Goal: Task Accomplishment & Management: Use online tool/utility

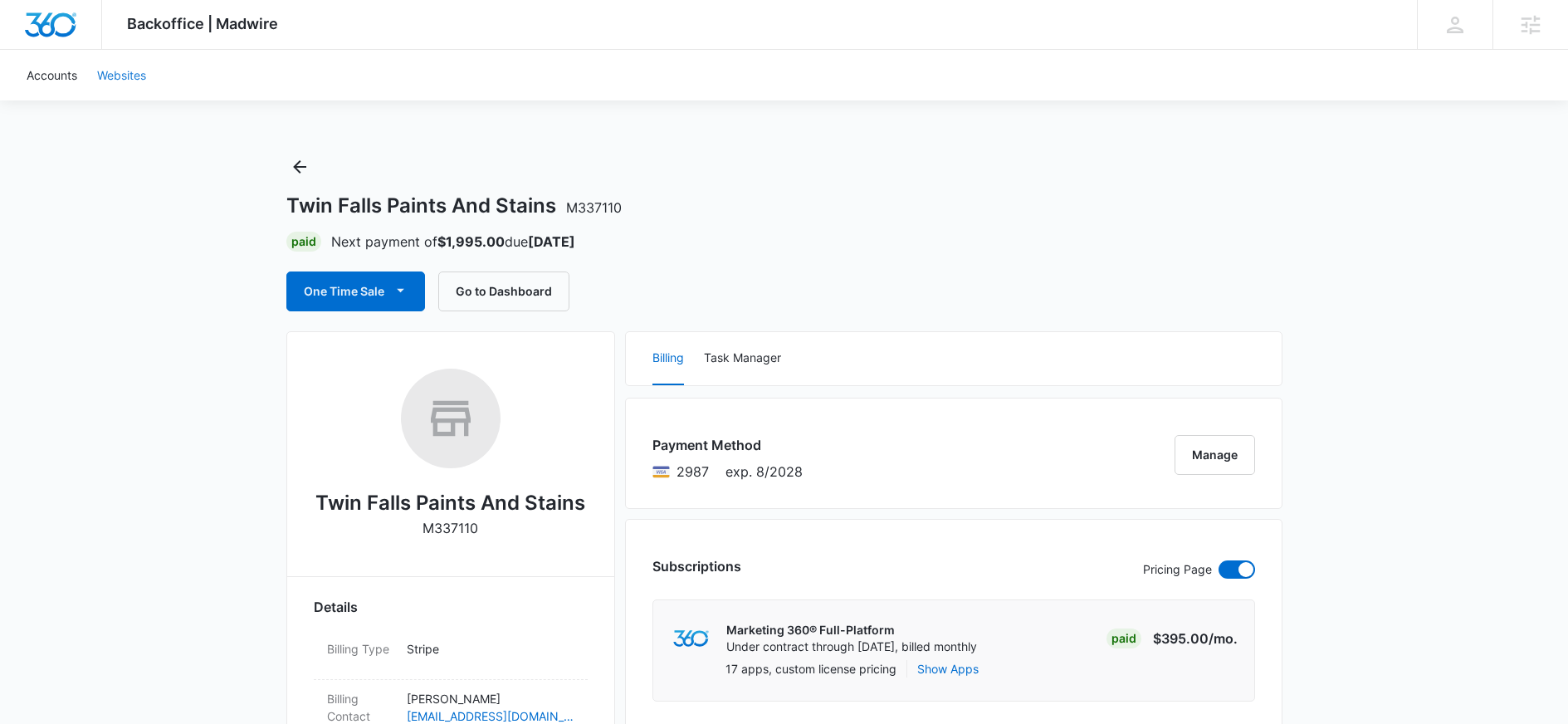
click at [115, 77] on link "Websites" at bounding box center [121, 75] width 69 height 51
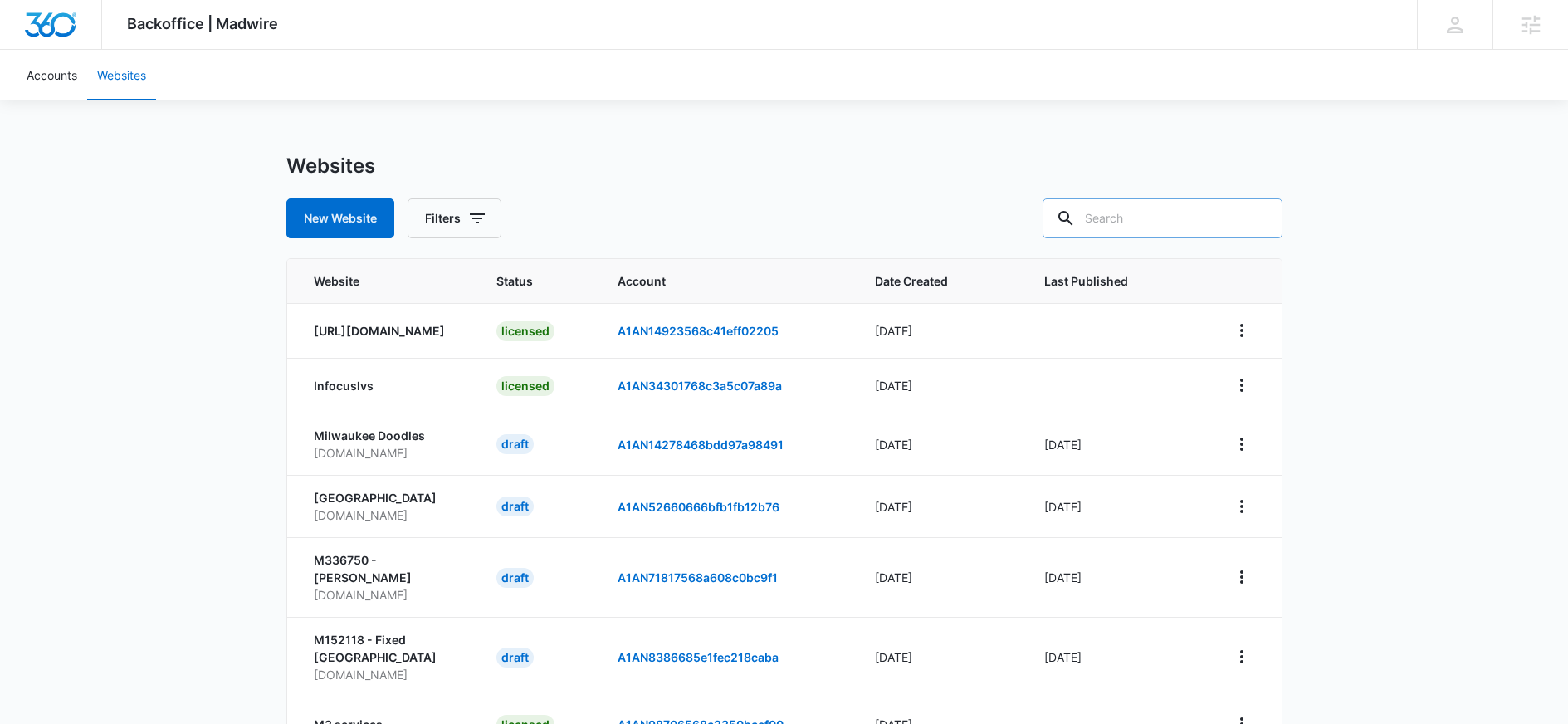
click at [1142, 214] on input "text" at bounding box center [1163, 217] width 240 height 39
paste input "M337110"
type input "M337110"
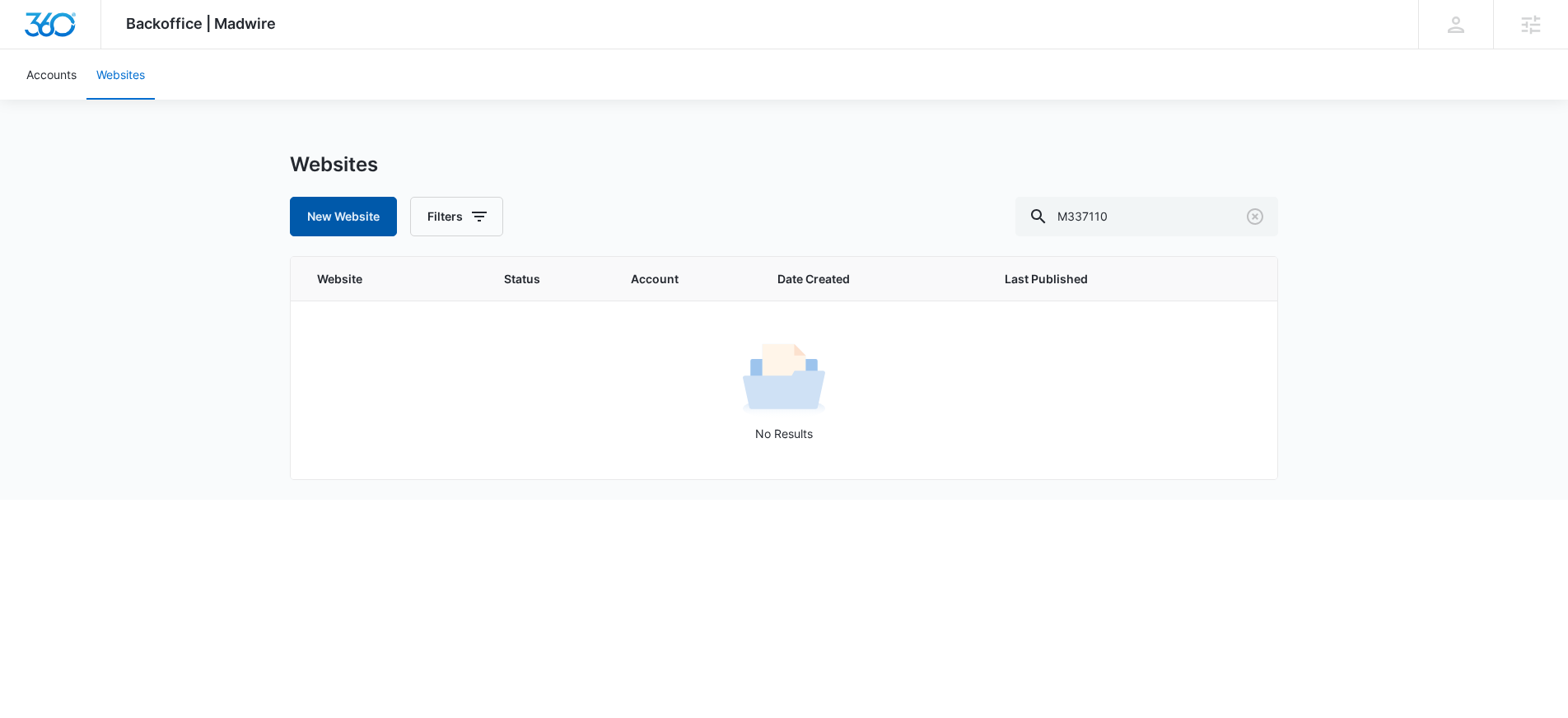
click at [315, 212] on button "New Website" at bounding box center [342, 216] width 107 height 39
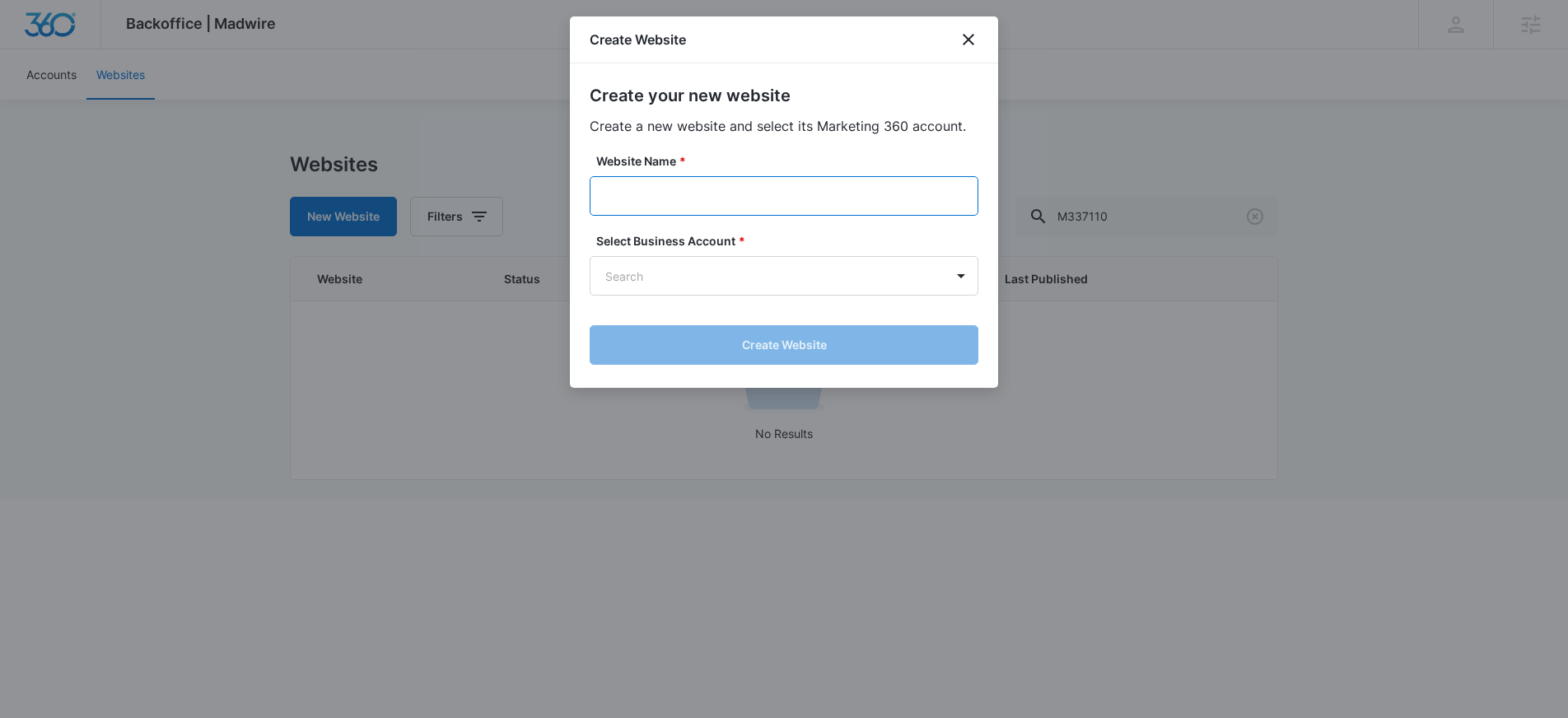
click at [666, 183] on input "Website Name *" at bounding box center [783, 196] width 389 height 39
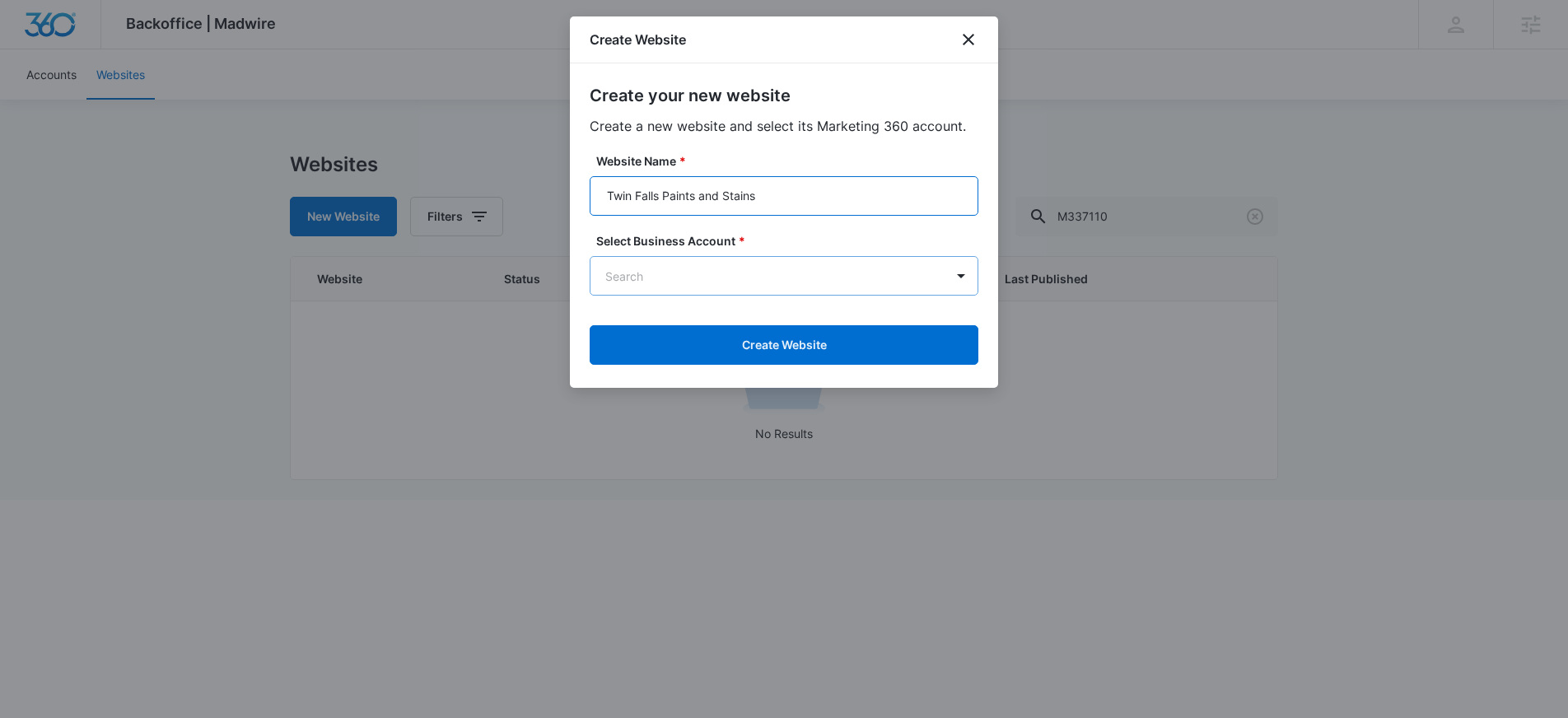
type input "Twin Falls Paints and Stains"
click at [695, 273] on body "Backoffice | Madwire Apps Settings RH Ryan Hollen ryan.hollen@madwire.com My Pr…" at bounding box center [784, 249] width 1568 height 500
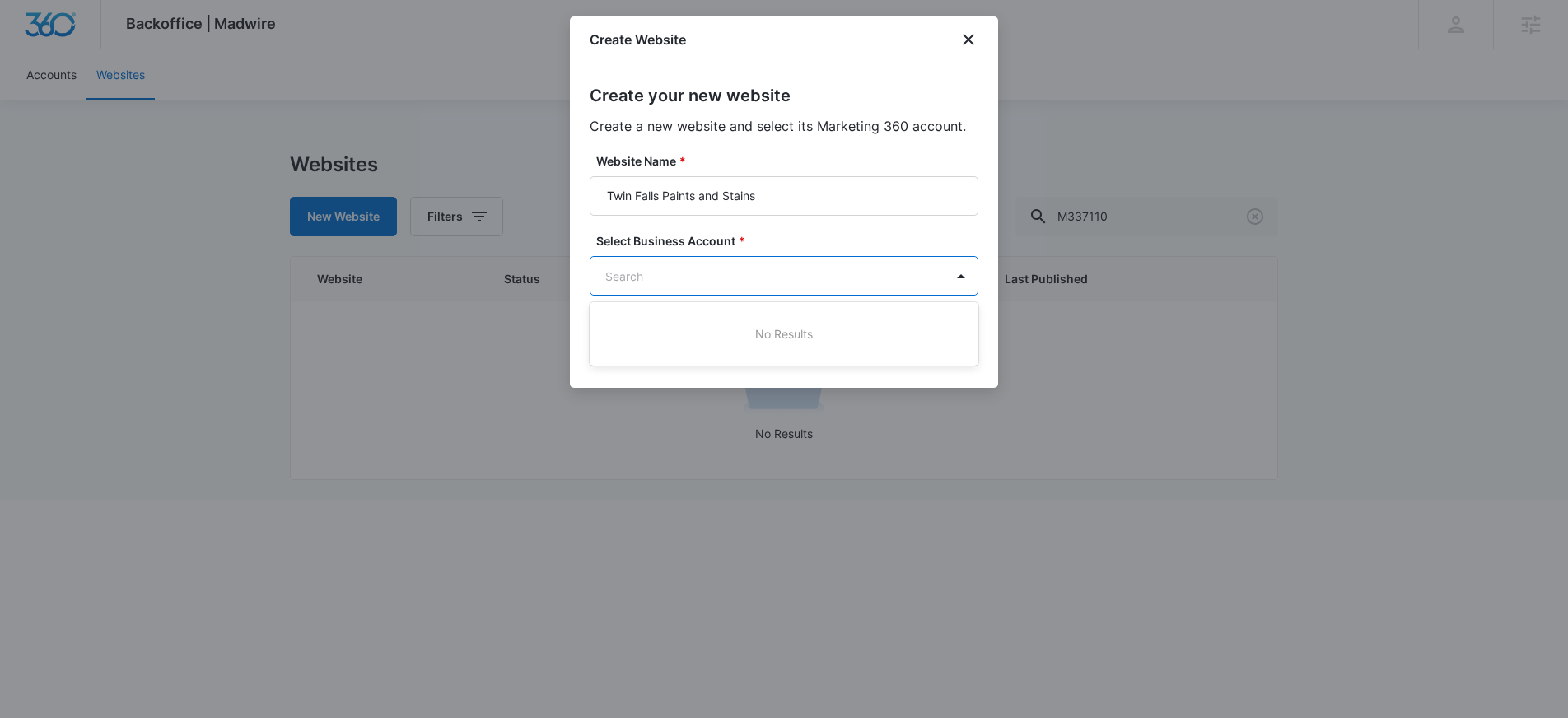
paste input "M337110"
type input "M337110"
click at [707, 336] on p "Twin Falls Paints And Stains" at bounding box center [782, 334] width 346 height 17
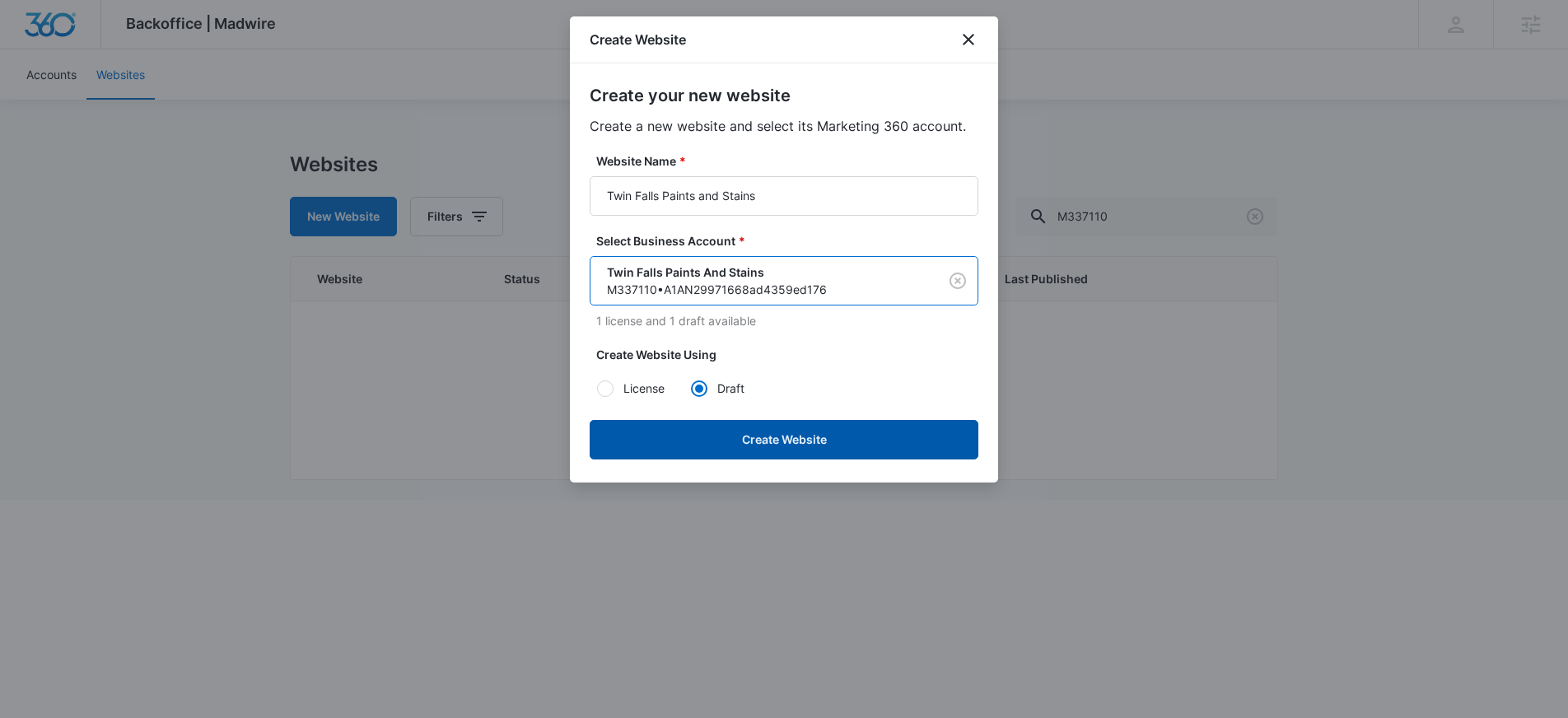
click at [794, 429] on button "Create Website" at bounding box center [783, 439] width 389 height 39
